Goal: Navigation & Orientation: Find specific page/section

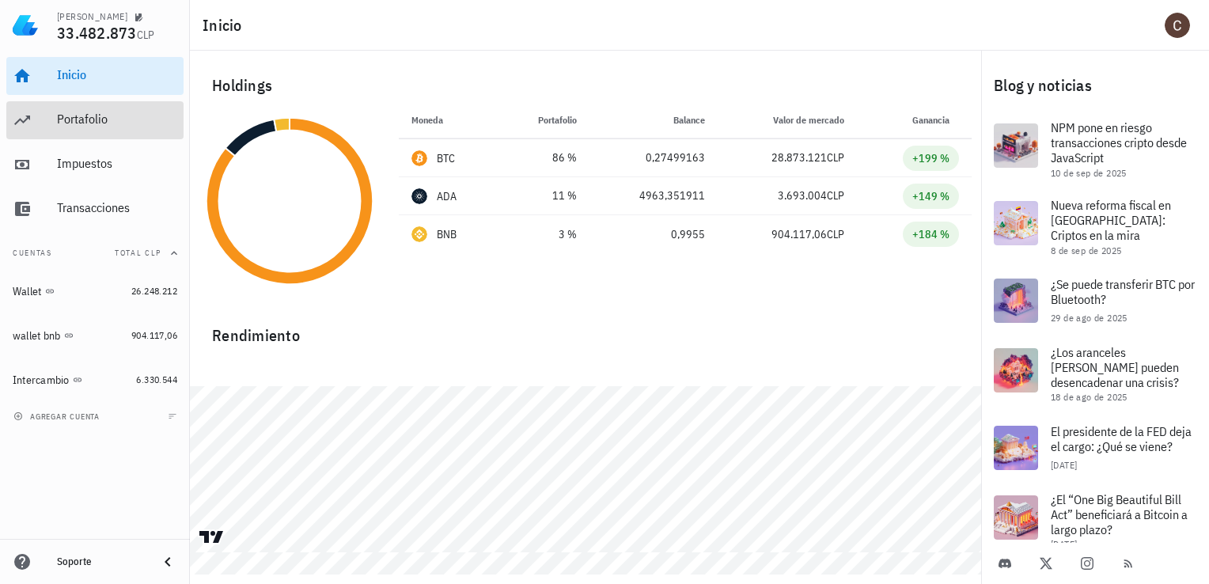
click at [96, 128] on div "Portafolio" at bounding box center [117, 120] width 120 height 36
